Goal: Task Accomplishment & Management: Use online tool/utility

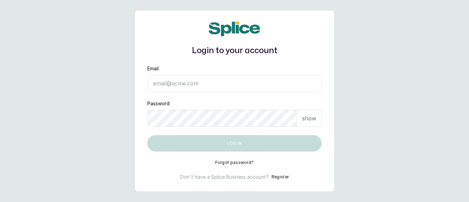
type input "[EMAIL_ADDRESS][DOMAIN_NAME]"
click at [253, 151] on button "Log in" at bounding box center [234, 143] width 174 height 16
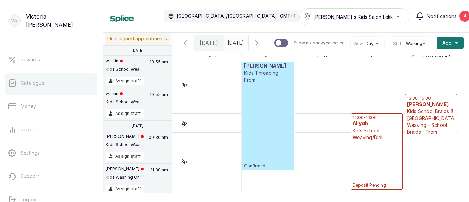
click at [16, 77] on link "Catalogue" at bounding box center [51, 82] width 92 height 19
